Goal: Transaction & Acquisition: Purchase product/service

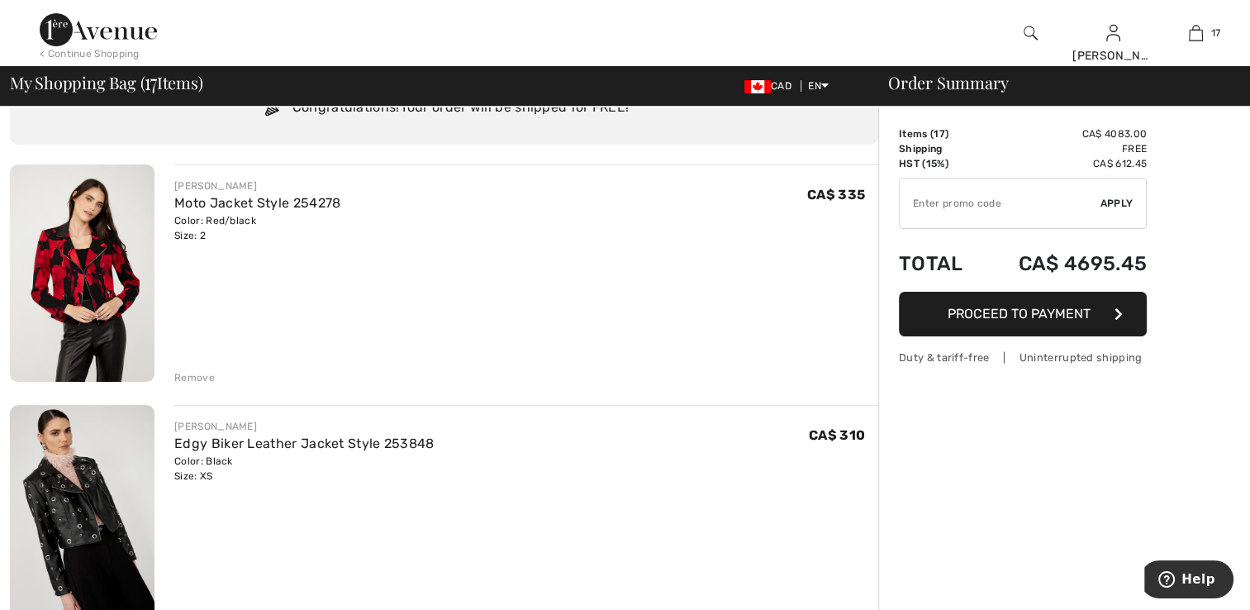
scroll to position [165, 0]
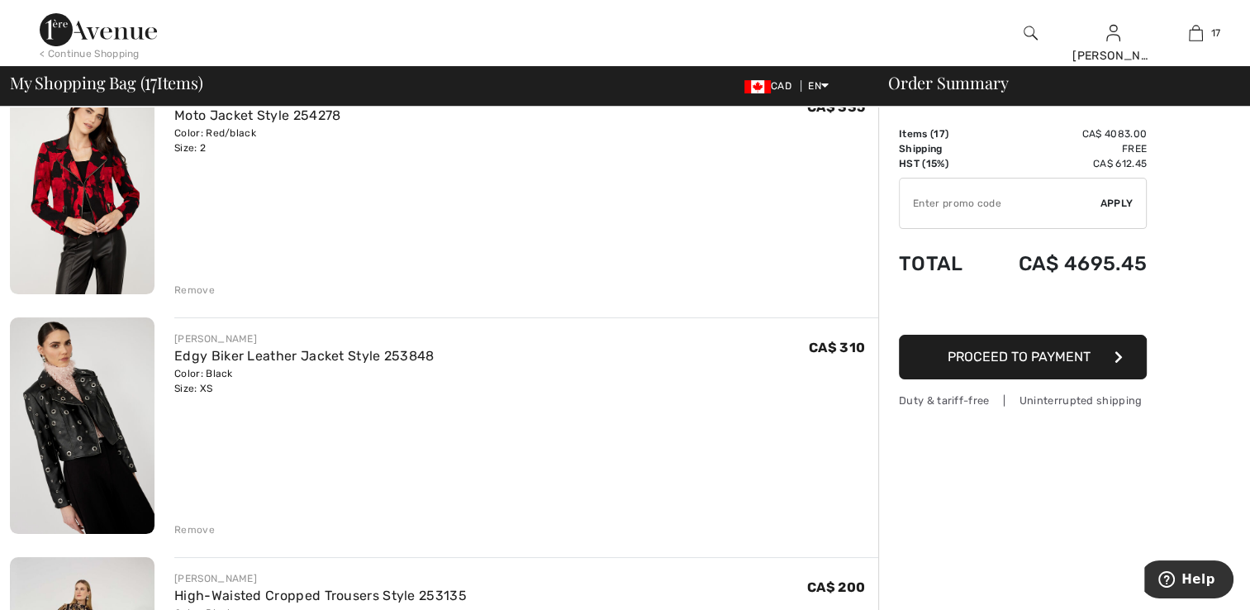
click at [79, 253] on img at bounding box center [82, 185] width 145 height 217
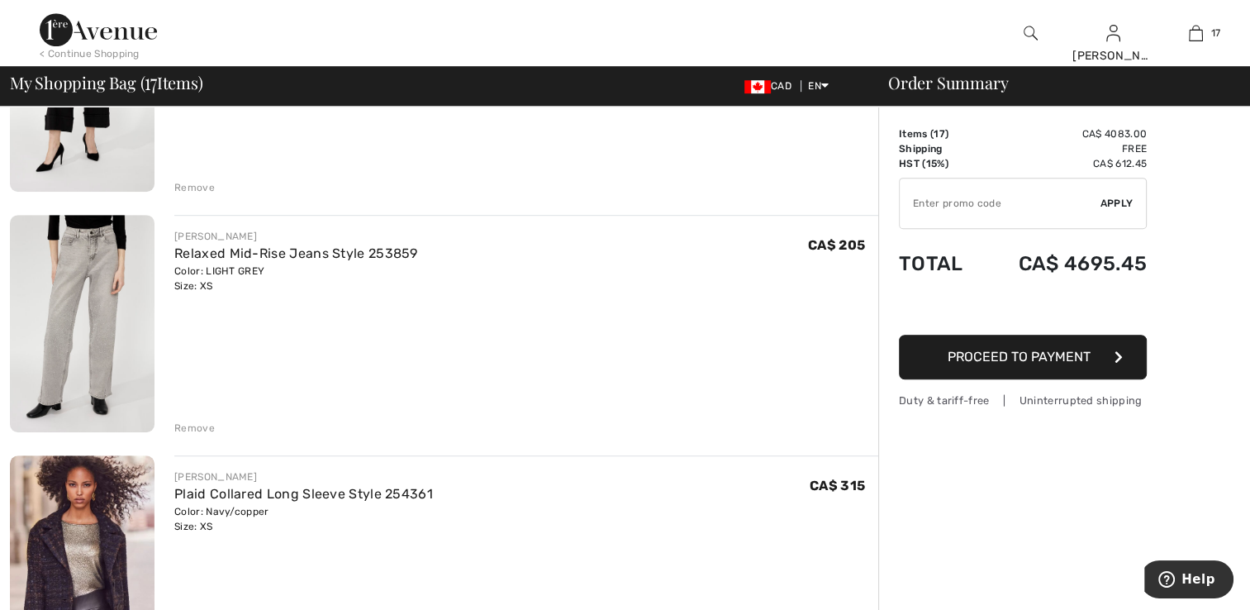
scroll to position [992, 0]
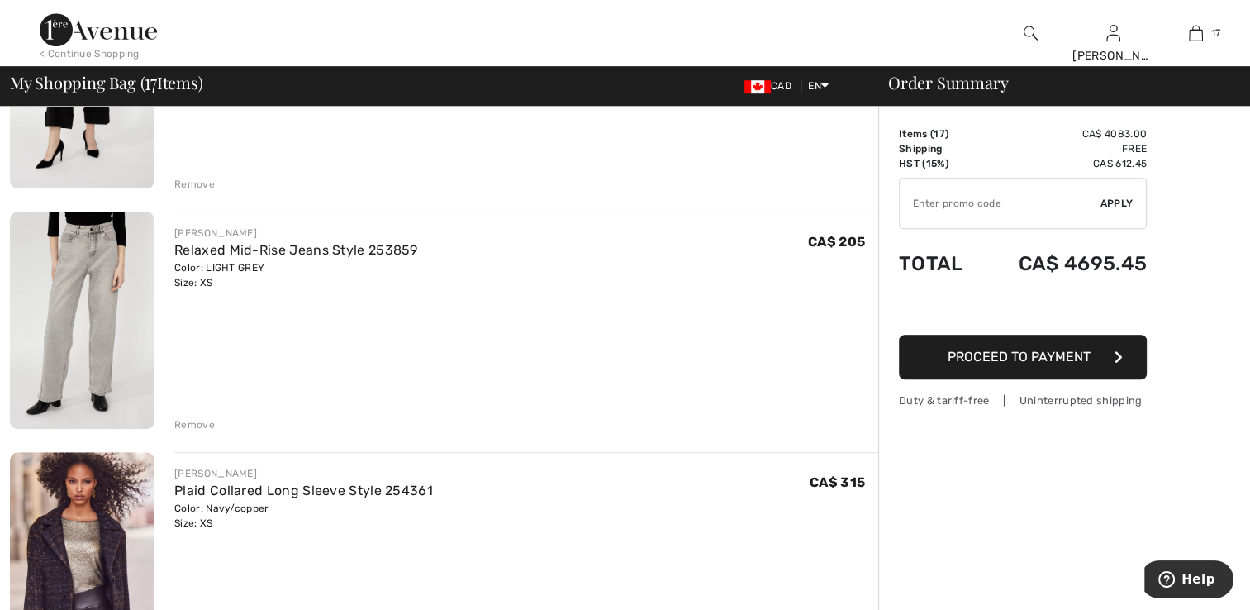
click at [93, 333] on img at bounding box center [82, 320] width 145 height 217
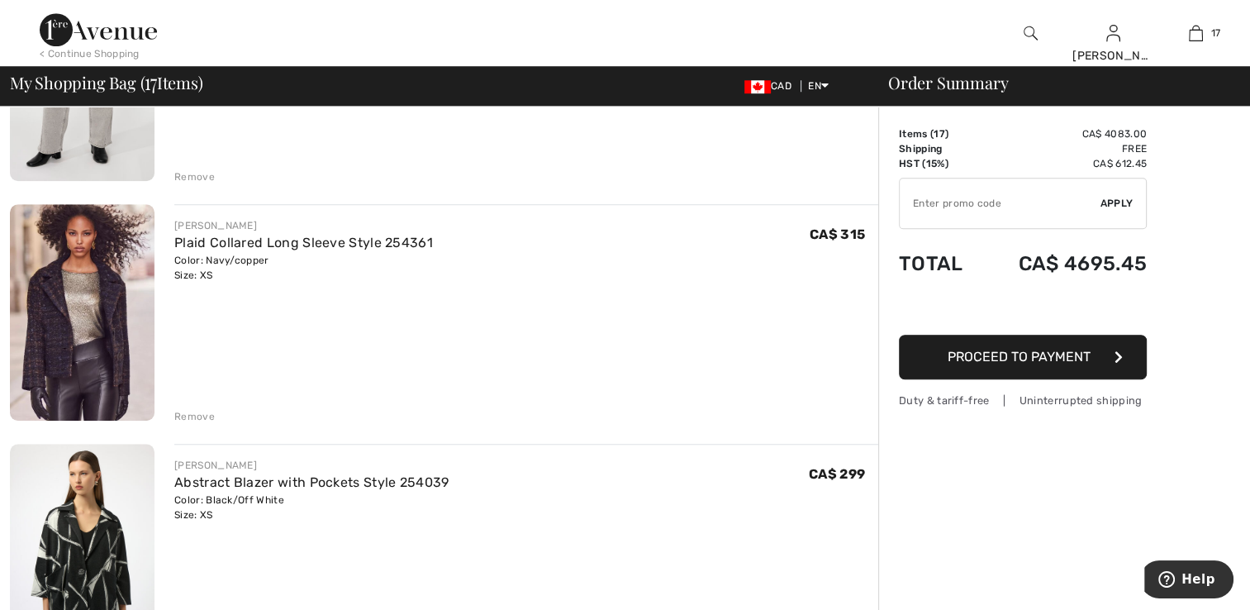
click at [71, 343] on img at bounding box center [82, 312] width 145 height 217
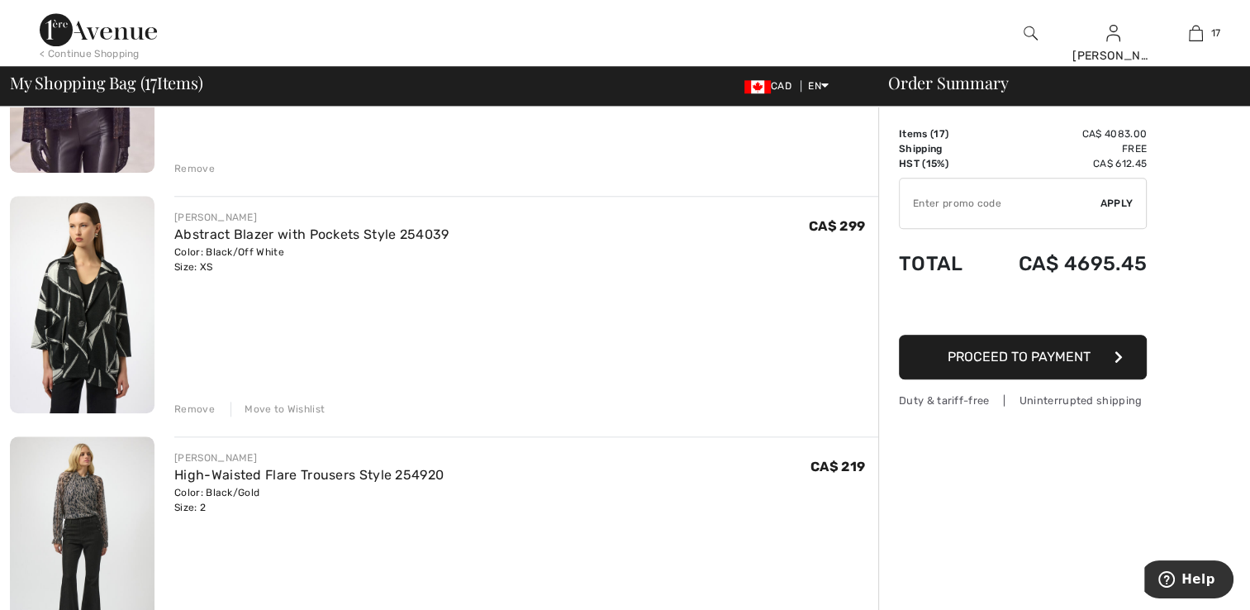
click at [113, 318] on img at bounding box center [82, 304] width 145 height 217
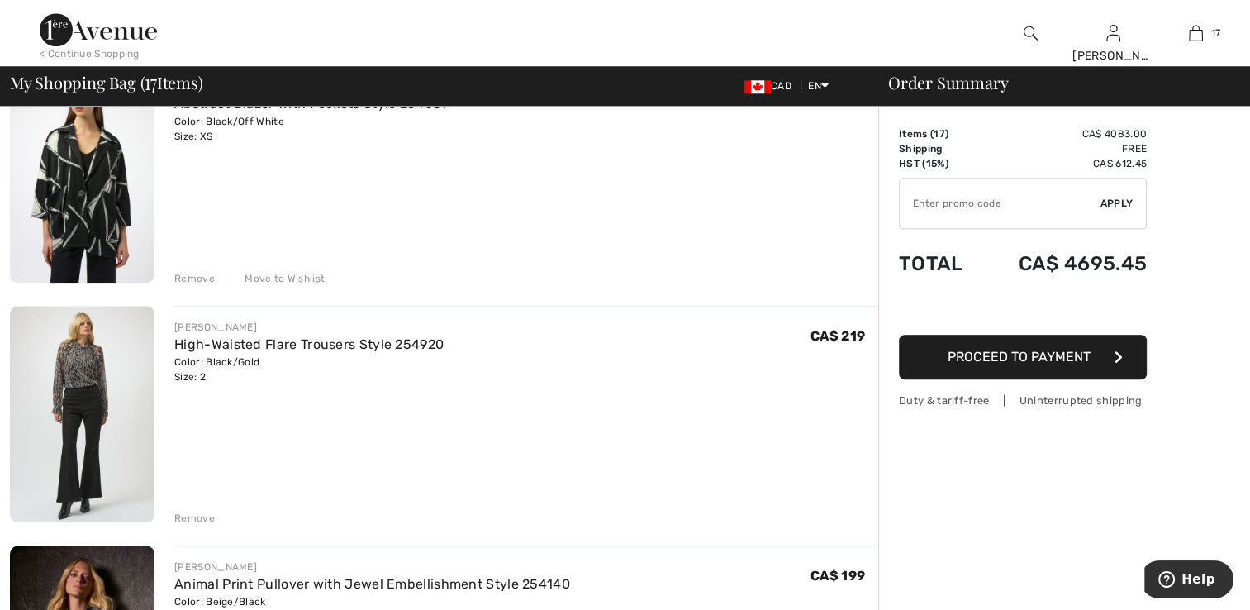
scroll to position [1570, 0]
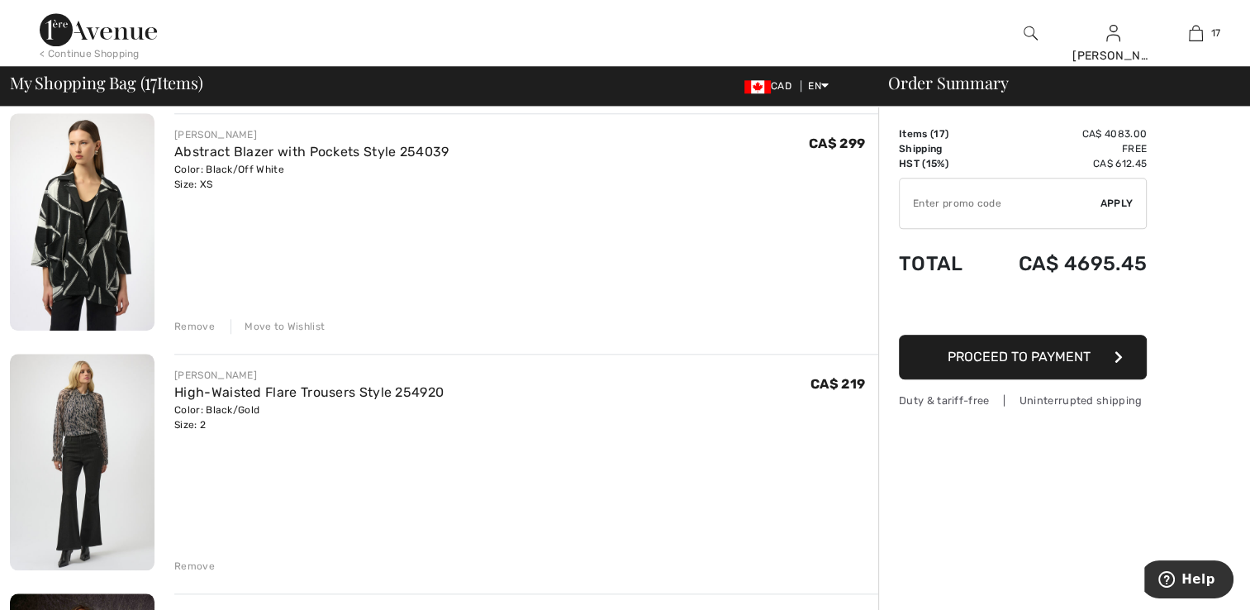
click at [89, 435] on img at bounding box center [82, 462] width 145 height 217
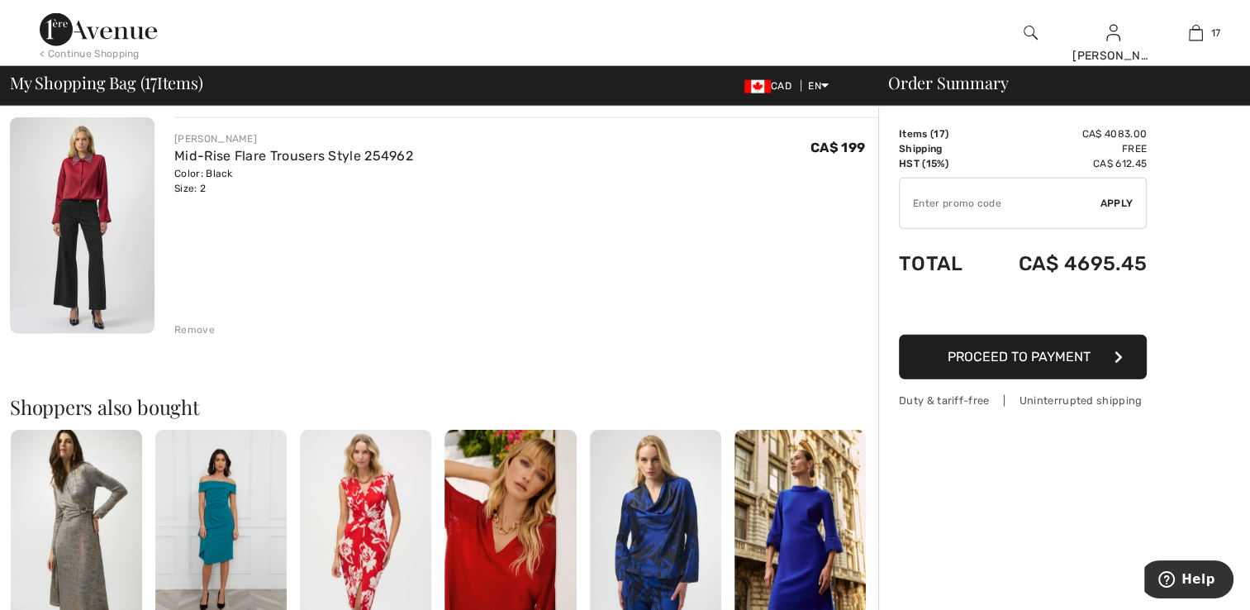
scroll to position [3967, 0]
click at [93, 236] on img at bounding box center [82, 226] width 145 height 217
